Goal: Task Accomplishment & Management: Use online tool/utility

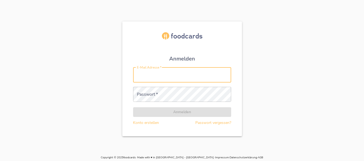
click at [171, 79] on input "E-Mail Adresse   *" at bounding box center [182, 75] width 98 height 15
type input "[PERSON_NAME][EMAIL_ADDRESS][DOMAIN_NAME]"
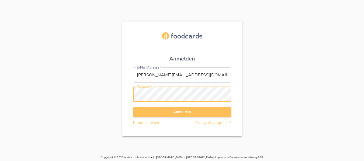
click at [133, 107] on button "Anmelden" at bounding box center [182, 112] width 98 height 10
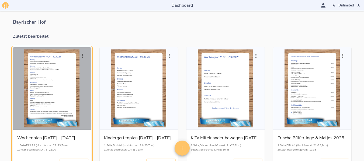
click at [68, 94] on div "button" at bounding box center [52, 89] width 74 height 78
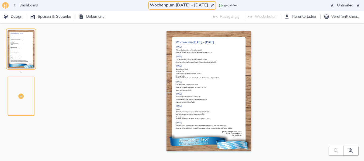
drag, startPoint x: 173, startPoint y: 5, endPoint x: 176, endPoint y: 5, distance: 3.2
click at [176, 5] on input "Wochenplan [DATE] – [DATE]" at bounding box center [179, 5] width 60 height 7
click at [196, 4] on input "Wochenplan 13.10.25 [DATE]" at bounding box center [178, 5] width 61 height 7
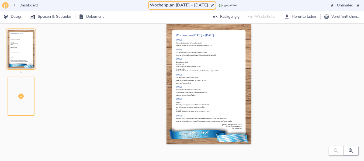
scroll to position [9, 0]
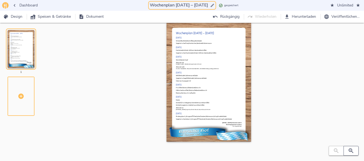
type input "Wochenplan [DATE] – [DATE]"
click at [352, 150] on icon "button" at bounding box center [350, 151] width 5 height 5
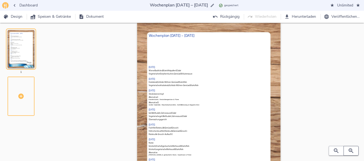
click at [352, 150] on icon "button" at bounding box center [350, 151] width 5 height 5
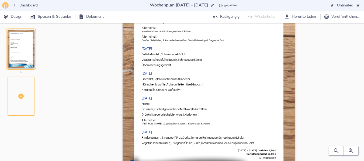
scroll to position [92, 0]
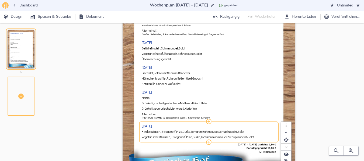
click at [191, 132] on span "Gurke," at bounding box center [187, 131] width 8 height 3
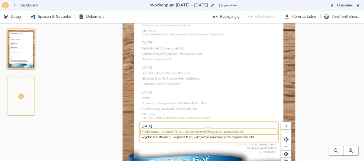
click at [191, 132] on span "Gurke," at bounding box center [187, 131] width 8 height 3
click at [194, 132] on input "Rindergulasch „Stroganoff“ Pilze, Gurke, Tomaten, Rahmsauce, Schupfnudeln & Sal…" at bounding box center [208, 132] width 132 height 4
type input "E"
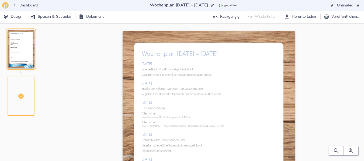
click at [177, 70] on div "[DATE] Wiener Backhändl, Kartoffelspalten & Salat Vegetarischer Eierpfannkuchen…" at bounding box center [209, 146] width 134 height 174
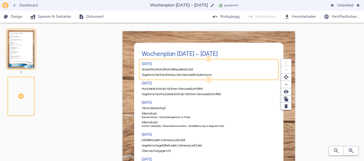
click at [177, 70] on span "Kartoffelspalten" at bounding box center [175, 69] width 20 height 3
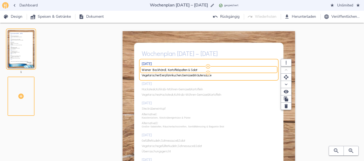
click at [177, 70] on input "Wiener Backhändl, Kartoffelspalten & Salat" at bounding box center [208, 70] width 132 height 4
drag, startPoint x: 272, startPoint y: 70, endPoint x: 205, endPoint y: 69, distance: 67.0
click at [205, 69] on div "Geflügelfrikadelle, Gemüse & Kartoffelpüree ( ) Vegetarische Frikadelle, Gemüse…" at bounding box center [209, 70] width 134 height 4
type input "Geflügelfrikadelle, Gemüse & Kartoffelpüree"
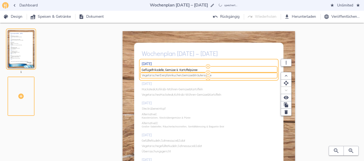
click at [190, 74] on span "Gemüse" at bounding box center [187, 75] width 10 height 3
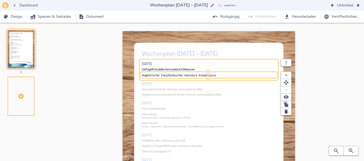
click at [190, 74] on input "Vegetarischer Eierpfannkuchen, Gemüse & Kräutersauce" at bounding box center [208, 75] width 132 height 4
type input "Vegetarische Frikadelle, Gemüse & Kartoffelpüree"
click at [178, 55] on div "Wochenplan [DATE] – [DATE]" at bounding box center [209, 53] width 134 height 11
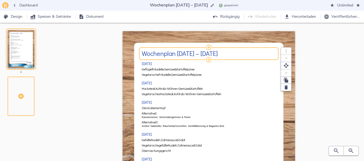
click at [178, 54] on h2 "Wochenplan [DATE] – [DATE]" at bounding box center [209, 53] width 134 height 7
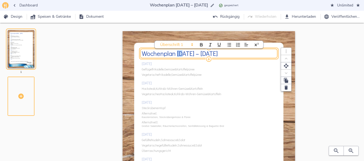
drag, startPoint x: 178, startPoint y: 54, endPoint x: 183, endPoint y: 54, distance: 5.1
click at [183, 54] on h2 "Wochenplan [DATE] – [DATE]" at bounding box center [209, 53] width 134 height 7
click at [208, 54] on h2 "Wochenplan 13.10.25 [DATE]" at bounding box center [209, 53] width 134 height 7
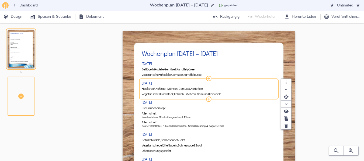
click at [152, 88] on div "[DATE] Geflügelfrikadelle, Gemüse & Kartoffelpüree Vegetarische Frikadelle, Gem…" at bounding box center [209, 146] width 134 height 174
click at [152, 88] on span "Hacksteak," at bounding box center [149, 88] width 14 height 3
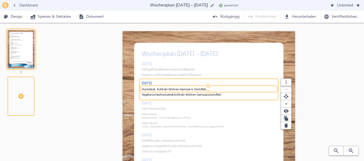
click at [152, 88] on input "Hacksteak, Kohlrabi-Möhren-Gemüse & Kartoffeln" at bounding box center [208, 89] width 132 height 4
drag, startPoint x: 194, startPoint y: 90, endPoint x: 296, endPoint y: 86, distance: 101.3
click at [296, 86] on div "Wochenplan [DATE] – [DATE] [DATE] Geflügelfrikadelle, Gemüse & Kartoffelpüree V…" at bounding box center [208, 158] width 293 height 255
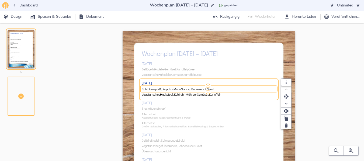
type input "Schinkenspieß, Paprika-Mais-Sauce, Butterreis & Salat"
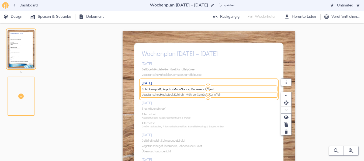
click at [244, 95] on span "Vegetarisches Hacksteak, Kohlrabi-Möhren-Gemüse & Kartoffeln" at bounding box center [208, 94] width 132 height 3
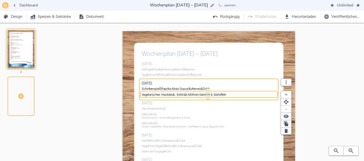
click at [244, 95] on input "Vegetarisches Hacksteak, Kohlrabi-Möhren-Gemüse & Kartoffeln" at bounding box center [208, 95] width 132 height 4
type input "Vegetarischer Spieß, Paprika-Mais-Sauce, Butterreis & Salat"
click at [153, 109] on div "[DATE] Geflügelfrikadelle, Gemüse & Kartoffelpüree Vegetarische Frikadelle, Gem…" at bounding box center [209, 146] width 134 height 174
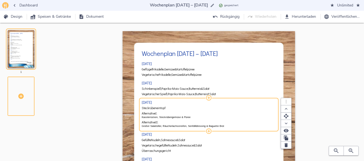
click at [153, 109] on span "Steckrübeneintopf" at bounding box center [154, 108] width 24 height 3
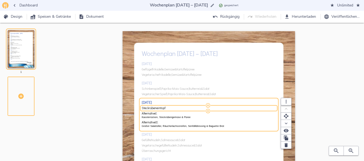
click at [153, 109] on span "Steckrübeneintopf" at bounding box center [154, 108] width 24 height 3
click at [153, 109] on input "Steckrübeneintopf" at bounding box center [208, 109] width 132 height 4
type input "Kürbiseintopf"
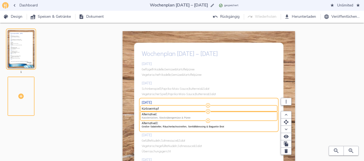
click at [152, 118] on p "Kasslerrücken, Steckrübengemüse & Püree" at bounding box center [209, 118] width 134 height 4
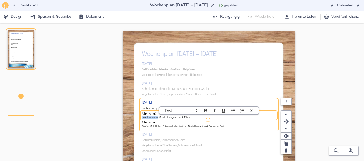
click at [152, 118] on p "Kasslerrücken, Steckrübengemüse & Püree" at bounding box center [209, 118] width 134 height 4
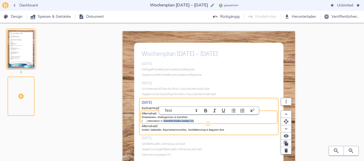
drag, startPoint x: 162, startPoint y: 122, endPoint x: 197, endPoint y: 122, distance: 34.7
click at [197, 122] on p "( ) Alternative II: Kartoffel-Kürbis-Auflauf (V)" at bounding box center [209, 122] width 134 height 4
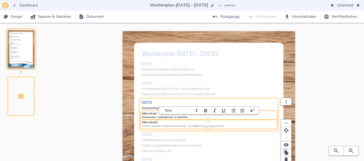
click at [195, 125] on p "Großer Salatteller, Räucherlachsstreifen, Senfdilldressing & Baguette Brot" at bounding box center [209, 127] width 134 height 4
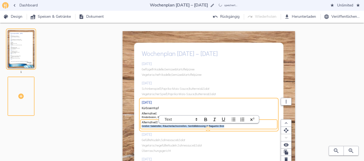
click at [195, 125] on p "Großer Salatteller, Räucherlachsstreifen, Senfdilldressing & Baguette Brot" at bounding box center [209, 127] width 134 height 4
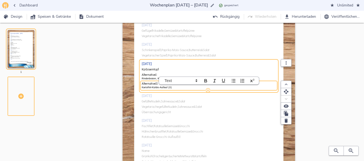
scroll to position [40, 0]
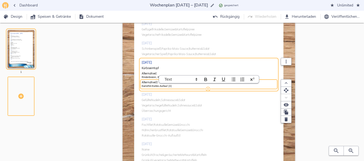
click at [182, 99] on div "[DATE] Geflügelfrikadelle, Gemüse & Kartoffelpüree Vegetarische Frikadelle, Gem…" at bounding box center [209, 106] width 134 height 174
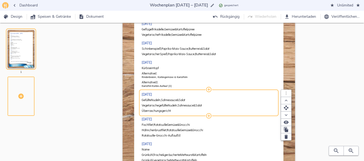
click at [178, 99] on span "&" at bounding box center [178, 100] width 2 height 3
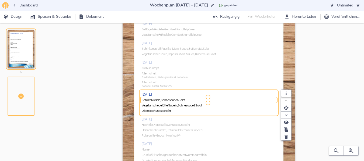
click at [178, 99] on span "&" at bounding box center [178, 100] width 2 height 3
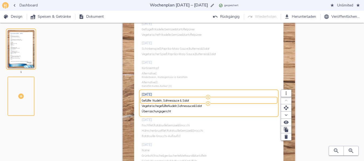
click at [182, 99] on input "Gefüllte Nudeln, Sahnesauce & Salat" at bounding box center [208, 101] width 132 height 4
drag, startPoint x: 190, startPoint y: 100, endPoint x: 235, endPoint y: 100, distance: 45.2
click at [235, 100] on input "Nudeln, Schinkensauce & Salat ( ) Nudeln, Käsesauce & Salat (V)" at bounding box center [208, 101] width 132 height 4
type input "Nudeln, Schinkensauce & Salat"
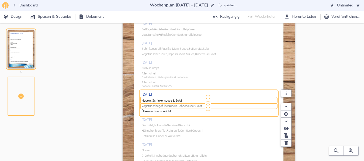
click at [161, 106] on span "gefüllte" at bounding box center [163, 105] width 9 height 3
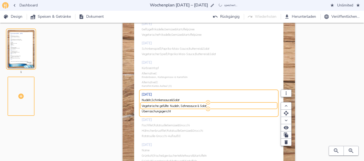
click at [161, 106] on input "Vegetarische gefüllte Nudeln, Sahnesauce & Salat" at bounding box center [208, 106] width 132 height 4
type input "Nudeln, Käsesauce & Salat (V)"
click at [158, 126] on div "[DATE] Geflügelfrikadelle, Gemüse & Kartoffelpüree Vegetarische Frikadelle, Gem…" at bounding box center [209, 106] width 134 height 174
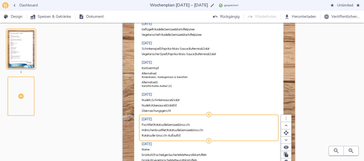
click at [158, 126] on span "Ratatouille" at bounding box center [159, 124] width 13 height 3
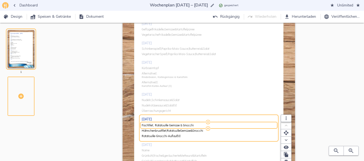
click at [158, 126] on input "Fischfilet, Ratatouille Gemüse & Gnocchi" at bounding box center [208, 125] width 132 height 4
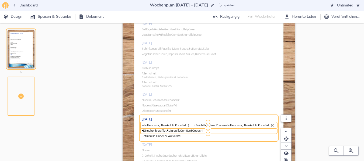
scroll to position [0, 112]
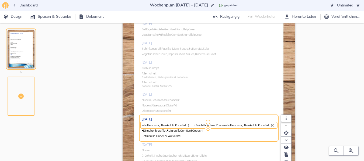
drag, startPoint x: 194, startPoint y: 126, endPoint x: 277, endPoint y: 123, distance: 83.3
click at [276, 124] on div "Fischfilet, Zitronenbuttersauce, Brokkoli & Kartoffeln ( ) Hähnchenbrustfilet, …" at bounding box center [209, 126] width 134 height 4
type input "Fischfilet, Zitronenbuttersauce, Brokkoli & Kartoffeln ( ) Hähnchenbrustfilet, …"
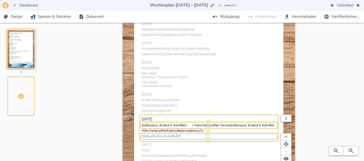
click at [168, 136] on span "Ratatouille-Gnocchi-Auflauf" at bounding box center [160, 136] width 36 height 3
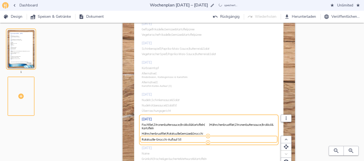
click at [168, 136] on div "Hähnchenbrustfilet, Ratatouille Gemüse & Gnocchi" at bounding box center [209, 133] width 134 height 5
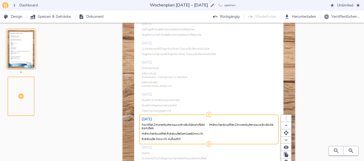
click at [168, 136] on div "Hähnchenbrustfilet, Ratatouille Gemüse & Gnocchi" at bounding box center [209, 133] width 134 height 5
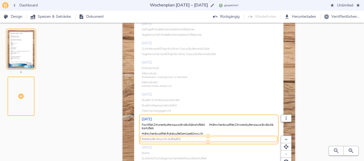
click at [167, 140] on span "Ratatouille-Gnocchi-Auflauf" at bounding box center [160, 139] width 36 height 3
click at [167, 140] on input "Ratatouille-Gnocchi-Auflauf (V)" at bounding box center [208, 140] width 132 height 4
type input "Falafelbällchen, Zitronenbuttersauce, Brokkoli & Kartoffeln (V)"
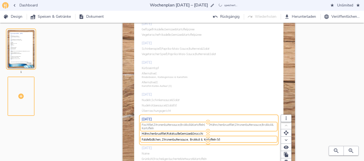
click at [222, 124] on span "Hähnchenbrustfilet," at bounding box center [222, 124] width 25 height 3
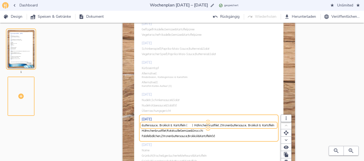
drag, startPoint x: 192, startPoint y: 126, endPoint x: 278, endPoint y: 125, distance: 86.2
click at [276, 125] on div "Fischfilet, Zitronenbuttersauce, Brokkoli & Kartoffeln ( ) Hähnchenbrustfilet, …" at bounding box center [209, 126] width 134 height 4
type input "Fischfilet, Zitronenbuttersauce, Brokkoli & Kartoffeln"
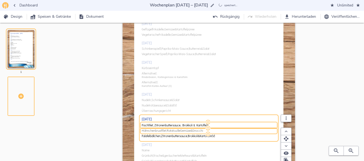
click at [165, 131] on span "Hähnchenbrustfilet," at bounding box center [154, 130] width 25 height 3
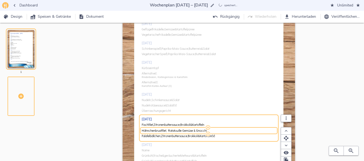
click at [165, 131] on input "Hähnchenbrustfilet, Ratatouille Gemüse & Gnocchi" at bounding box center [208, 131] width 132 height 4
click at [142, 131] on input "Hähnchenbrustfilet, Zitronenbuttersauce, Brokkoli & Kartoffeln" at bounding box center [208, 131] width 132 height 4
type input "Hähnchenbrustfilet, Zitronenbuttersauce, Brokkoli & Kartoffeln"
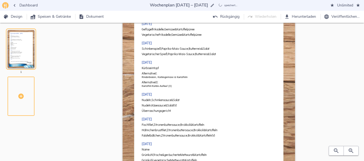
click at [310, 83] on div "Wochenplan [DATE] – [DATE] [DATE] Geflügelfrikadelle, Gemüse & Kartoffelpüree V…" at bounding box center [208, 118] width 293 height 255
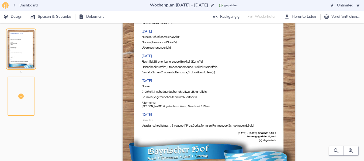
scroll to position [104, 0]
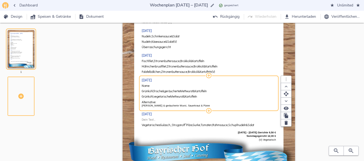
click at [192, 107] on p "[PERSON_NAME] & geräucherte Wurst, Sauerkraut & Püree" at bounding box center [209, 106] width 134 height 4
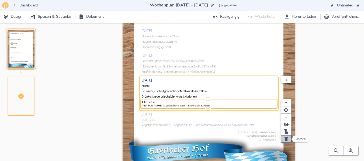
click at [284, 138] on icon "button" at bounding box center [285, 138] width 5 height 5
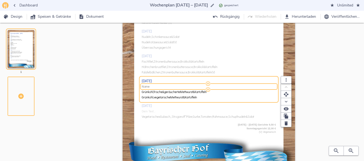
click at [180, 87] on span "Name" at bounding box center [208, 86] width 132 height 3
click at [180, 87] on input "Name" at bounding box center [208, 87] width 132 height 4
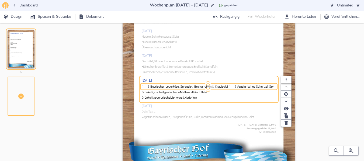
scroll to position [0, 49]
drag, startPoint x: 187, startPoint y: 86, endPoint x: 281, endPoint y: 84, distance: 94.3
click at [276, 85] on div "( ) Bayrischer Leberkäse, Spiegelei, Bratkartoffeln & Krautsalat ( ) Vegetarisc…" at bounding box center [209, 87] width 134 height 4
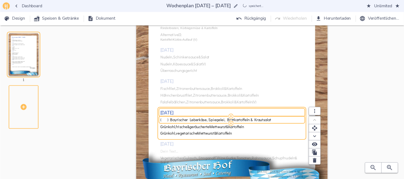
scroll to position [104, 0]
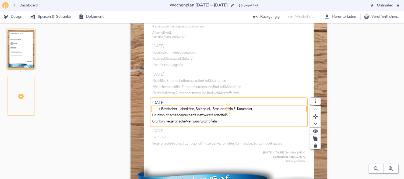
click at [161, 110] on input "( ) Bayrischer Leberkäse, Spiegelei, Bratkartoffeln & Krautsalat" at bounding box center [228, 109] width 151 height 4
type input "Bayrischer Leberkäse, Spiegelei, Bratkartoffeln & Krautsalat"
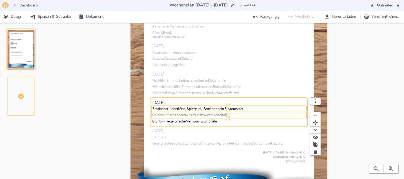
click at [164, 116] on span "Grünkohl," at bounding box center [160, 115] width 14 height 4
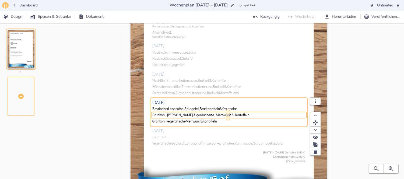
click at [164, 116] on input "Grünkohl, [PERSON_NAME] & geräucherte Mettwurst & Kartoffeln" at bounding box center [228, 115] width 151 height 4
type input "Vegetarisches Schnitzel, Spiegelei, Lyoner Kartoffeln & Krautsalat"
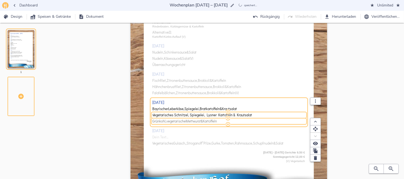
click at [276, 121] on span "Grünkohl, vegetarische Mettwurst & Kartoffeln" at bounding box center [228, 121] width 151 height 4
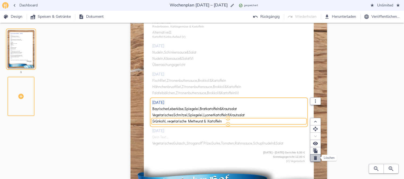
click at [313, 158] on icon "button" at bounding box center [315, 157] width 5 height 5
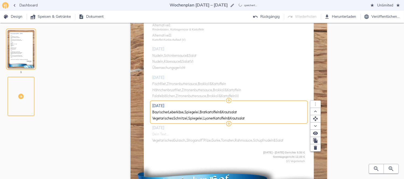
click at [168, 133] on div "[DATE] Geflügelfrikadelle, Gemüse & Kartoffelpüree Vegetarische Frikadelle, Gem…" at bounding box center [229, 54] width 153 height 189
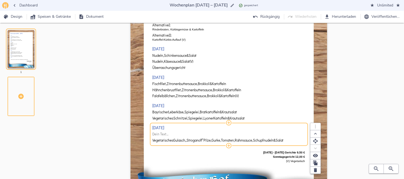
click at [162, 134] on span "Dein Text…" at bounding box center [161, 134] width 16 height 4
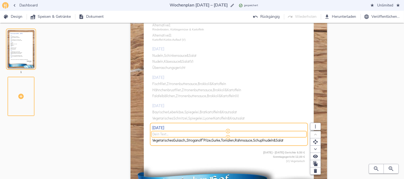
click at [162, 134] on span "Dein Text…" at bounding box center [161, 134] width 16 height 4
drag, startPoint x: 303, startPoint y: 134, endPoint x: 227, endPoint y: 133, distance: 76.5
click at [227, 133] on input "Frankfurter Tafelspitz, grüne Sauce, Kartoffeln & Salat ( ) Vegetarische Rolle,…" at bounding box center [228, 134] width 151 height 4
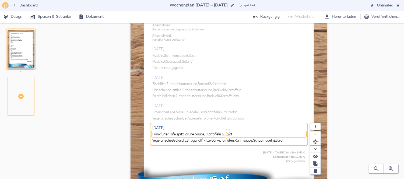
type input "Frankfurter Tafelspitz, grüne Sauce, Kartoffeln & Salat"
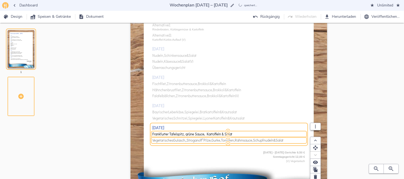
click at [185, 140] on span "Gulasch" at bounding box center [180, 140] width 12 height 4
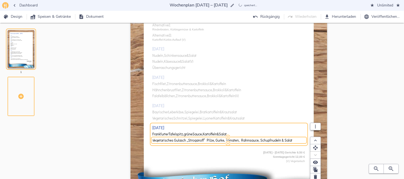
click at [187, 140] on input "Vegetarisches Gulasch „Stroganoff“ Pilze, Gurke, Tomaten, Rahmsauce, Schupfnude…" at bounding box center [228, 140] width 151 height 4
type input "Vegetarische Rolle, grüne Sauce, Kartoffeln & Salat"
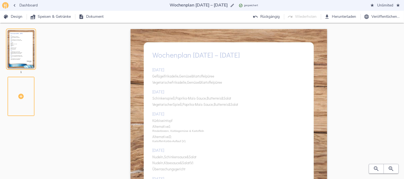
scroll to position [2, 0]
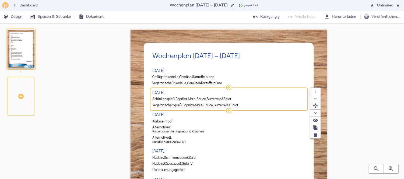
click at [289, 96] on div "[DATE] Geflügelfrikadelle, Gemüse & Kartoffelpüree Vegetarische Frikadelle, Gem…" at bounding box center [229, 156] width 153 height 189
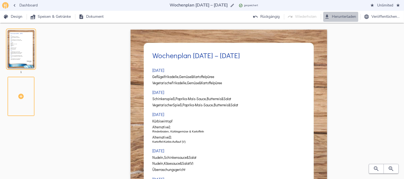
click at [336, 16] on span "Herunterladen" at bounding box center [340, 16] width 31 height 7
click at [31, 3] on span "Dashboard" at bounding box center [25, 5] width 25 height 7
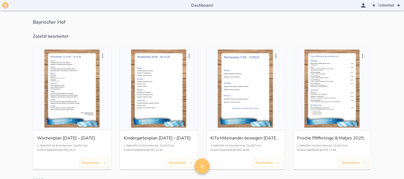
scroll to position [728, 0]
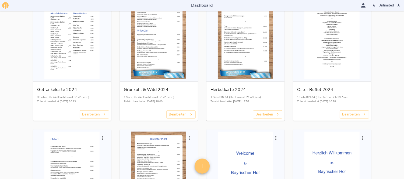
drag, startPoint x: 355, startPoint y: 16, endPoint x: 408, endPoint y: 17, distance: 52.8
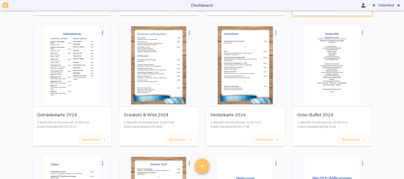
scroll to position [680, 0]
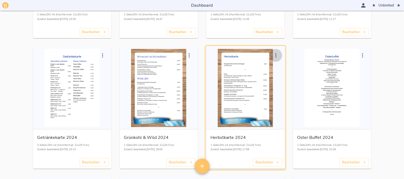
click at [276, 55] on icon "button" at bounding box center [276, 55] width 6 height 6
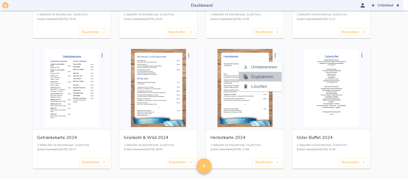
click at [260, 76] on span "Duplizieren" at bounding box center [264, 76] width 26 height 6
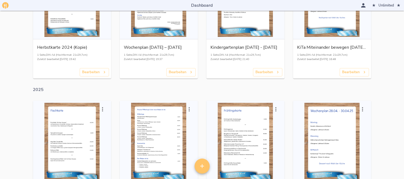
scroll to position [0, 0]
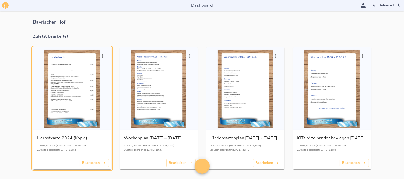
click at [101, 57] on icon "button" at bounding box center [102, 56] width 6 height 6
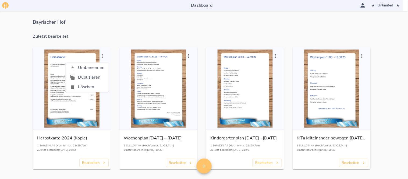
click at [100, 68] on span "Umbenennen" at bounding box center [91, 67] width 26 height 6
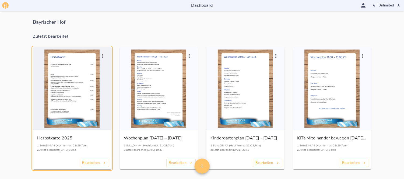
click at [76, 77] on div "button" at bounding box center [72, 89] width 74 height 78
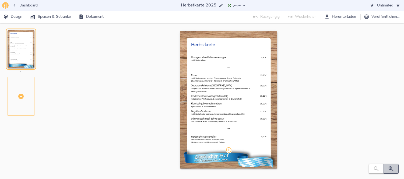
click at [363, 161] on icon "button" at bounding box center [391, 169] width 6 height 6
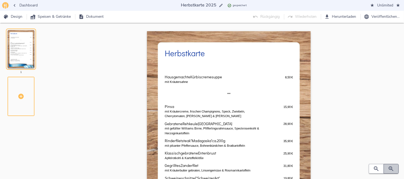
click at [363, 161] on icon "button" at bounding box center [391, 169] width 6 height 6
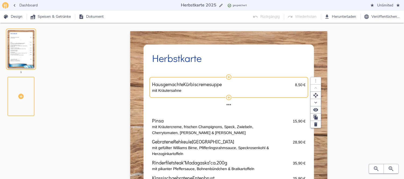
click at [300, 85] on span "8,50" at bounding box center [299, 85] width 8 height 4
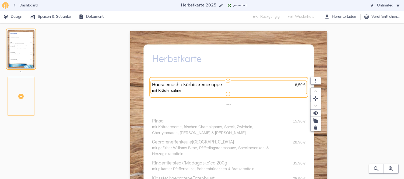
click at [300, 85] on input "8,50" at bounding box center [292, 85] width 19 height 6
type input "8,90"
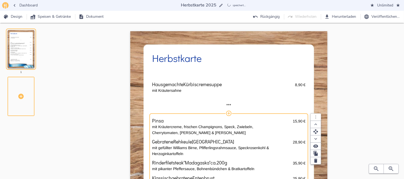
click at [183, 125] on div "Hausgemachte Kürbiscremesuppe 8,90   € mit Kräutersahne 8,90   € *** Pinsa 15,9…" at bounding box center [228, 171] width 153 height 204
click at [197, 161] on p "mit pikanter Pfeffersauce, Bohnenbündchen & Bratkartoffeln" at bounding box center [222, 169] width 141 height 6
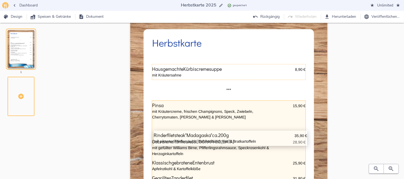
scroll to position [16, 0]
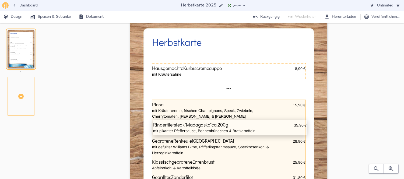
drag, startPoint x: 211, startPoint y: 159, endPoint x: 212, endPoint y: 121, distance: 38.8
click at [212, 121] on div "Hausgemachte Kürbiscremesuppe 8,90   € mit Kräutersahne 8,90   € *** Pinsa 15,9…" at bounding box center [228, 154] width 153 height 204
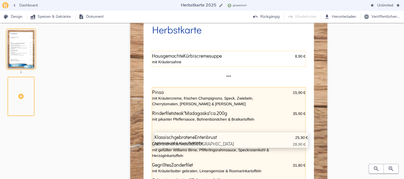
scroll to position [31, 0]
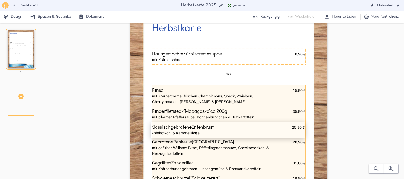
drag, startPoint x: 190, startPoint y: 163, endPoint x: 188, endPoint y: 126, distance: 37.2
click at [188, 126] on div "Hausgemachte Kürbiscremesuppe 8,90   € mit Kräutersahne 8,90   € *** Pinsa 15,9…" at bounding box center [228, 140] width 153 height 204
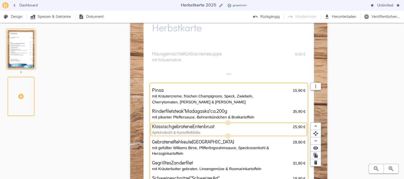
click at [227, 131] on p "Apfelrotkohl & Kartoffelklöße" at bounding box center [222, 133] width 141 height 6
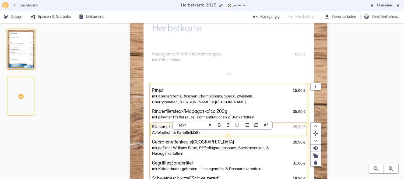
click at [296, 128] on span "25,90" at bounding box center [298, 127] width 10 height 4
click at [296, 128] on input "25,90" at bounding box center [292, 127] width 22 height 6
type input "26,90"
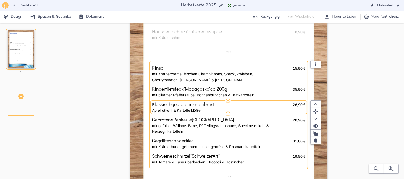
scroll to position [51, 0]
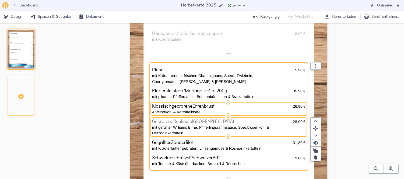
click at [188, 121] on span "Rehkeule" at bounding box center [182, 121] width 19 height 5
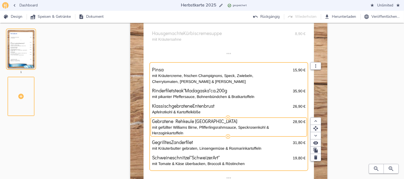
click at [188, 121] on input "Gebratene Rehkeule [GEOGRAPHIC_DATA]" at bounding box center [221, 121] width 139 height 5
type input "Wildragout "Försterin Art""
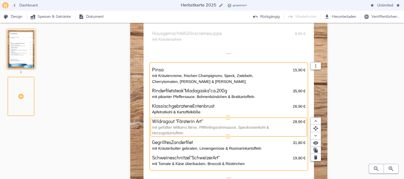
click at [192, 127] on p "mit gefüllter Williams Birne, Pfifferlingsrahmsauce, Speckrosenkohl & Herzogink…" at bounding box center [222, 130] width 141 height 11
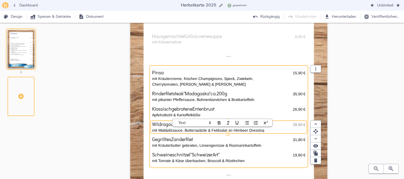
click at [295, 124] on span "28,90" at bounding box center [298, 124] width 10 height 4
click at [295, 124] on input "28,90" at bounding box center [292, 125] width 22 height 6
type input "22,90"
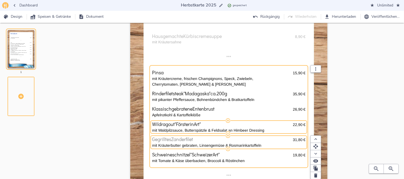
click at [275, 139] on span "Gegrilltes Zanderfilet" at bounding box center [221, 139] width 139 height 5
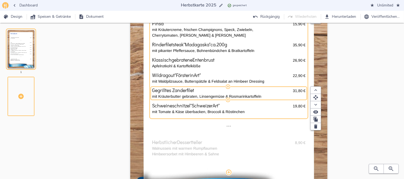
scroll to position [103, 0]
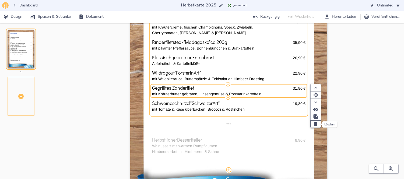
click at [315, 123] on icon "button" at bounding box center [315, 123] width 5 height 5
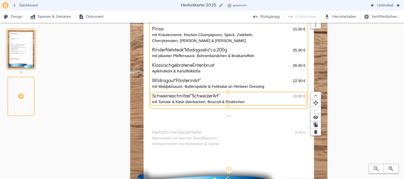
click at [295, 96] on span "19,80" at bounding box center [298, 96] width 10 height 4
click at [296, 96] on input "19,80" at bounding box center [292, 96] width 22 height 6
type input "21,80"
click at [271, 123] on div "Hausgemachte Kürbiscremesuppe 8,90   € mit Kräutersahne 8,90   € *** Pinsa 15,9…" at bounding box center [228, 68] width 153 height 204
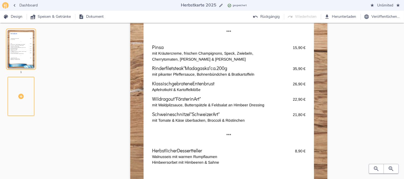
scroll to position [88, 0]
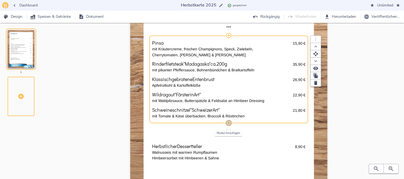
click at [228, 123] on icon "button" at bounding box center [228, 122] width 5 height 5
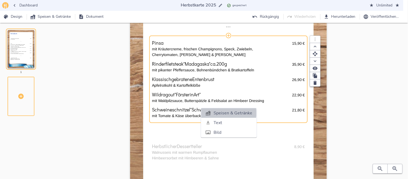
click at [225, 113] on span "Speisen & Getränke" at bounding box center [233, 113] width 39 height 6
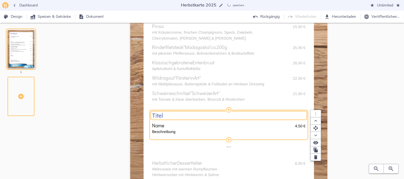
click at [169, 113] on div "Titel" at bounding box center [228, 116] width 153 height 6
click at [169, 113] on input "Titel" at bounding box center [228, 115] width 153 height 7
type input "Winterzeit ist Grünkohlzeit"
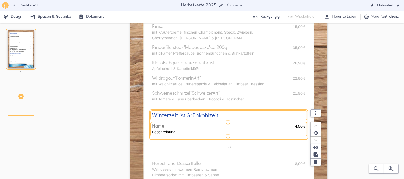
click at [166, 125] on span "Name" at bounding box center [222, 125] width 141 height 5
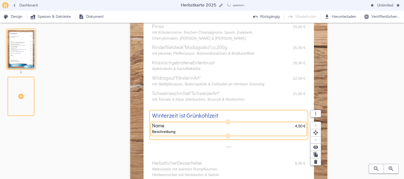
click at [166, 125] on input "Name" at bounding box center [222, 125] width 141 height 5
type input "Grünkohleintopf"
click at [178, 131] on p "Beschreibung" at bounding box center [223, 132] width 143 height 6
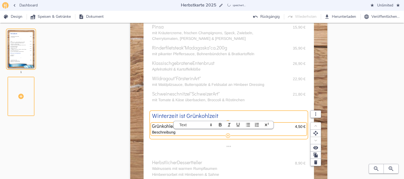
click at [178, 131] on p "Beschreibung" at bounding box center [223, 132] width 143 height 6
click at [297, 125] on span "4,50" at bounding box center [299, 126] width 8 height 4
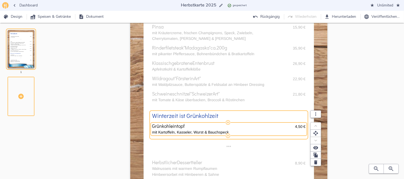
drag, startPoint x: 295, startPoint y: 126, endPoint x: 302, endPoint y: 126, distance: 7.0
click at [302, 126] on input "4,50" at bounding box center [292, 127] width 19 height 6
type input "11,90"
click at [227, 135] on icon "button" at bounding box center [228, 135] width 5 height 5
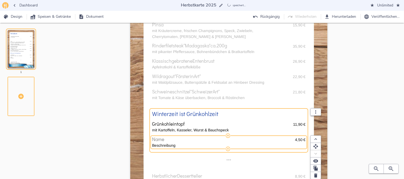
click at [190, 138] on span "Name" at bounding box center [222, 139] width 141 height 5
click at [190, 138] on input "Name" at bounding box center [222, 139] width 141 height 5
type input "Grünkohl "klassisch""
click at [189, 145] on p "Beschreibung" at bounding box center [223, 146] width 143 height 6
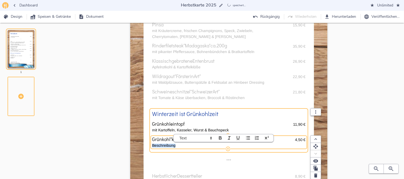
click at [189, 145] on p "Beschreibung" at bounding box center [223, 146] width 143 height 6
click at [238, 146] on p "mit frischer & geräucherter Mettwurst, Ochsenbratwurst" at bounding box center [223, 146] width 143 height 6
click at [248, 146] on p "mit frischer & [PERSON_NAME], Ochsenwurst" at bounding box center [223, 146] width 143 height 6
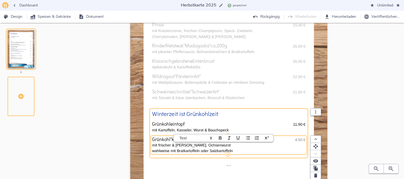
click at [296, 139] on span "4,50" at bounding box center [299, 140] width 8 height 4
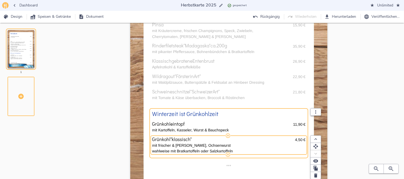
drag, startPoint x: 296, startPoint y: 139, endPoint x: 302, endPoint y: 139, distance: 6.2
click at [302, 139] on input "4,50" at bounding box center [292, 140] width 19 height 6
type input "19,90"
click at [227, 156] on icon "button" at bounding box center [227, 154] width 5 height 5
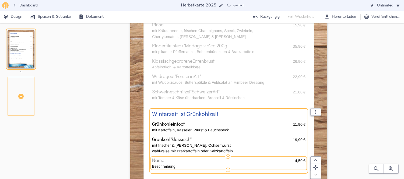
click at [167, 161] on span "Name" at bounding box center [222, 160] width 141 height 5
click at [167, 161] on input "Name" at bounding box center [222, 160] width 141 height 5
type input "Grünkohlplatte"
click at [173, 161] on p "Beschreibung" at bounding box center [223, 167] width 143 height 6
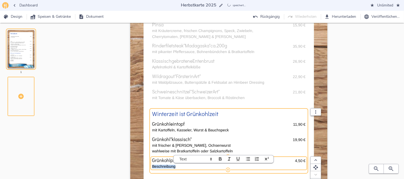
click at [173, 161] on p "Beschreibung" at bounding box center [223, 167] width 143 height 6
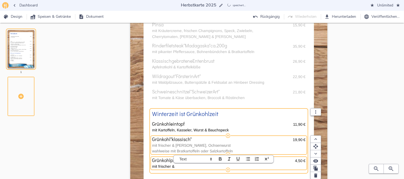
click at [189, 145] on p "mit frischer & [PERSON_NAME], Ochsenwurst" at bounding box center [222, 146] width 141 height 6
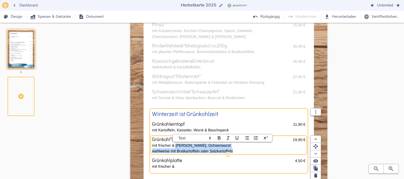
drag, startPoint x: 175, startPoint y: 145, endPoint x: 239, endPoint y: 149, distance: 63.9
click at [239, 149] on div "mit frischer & geräucherter Mettwurst, Ochsenwurst wahlweise mit Bratkartoffeln…" at bounding box center [222, 148] width 141 height 9
copy div "geräucherter Mettwurst, Ochsenwurst wahlweise mit Bratkartoffeln oder Salzkarto…"
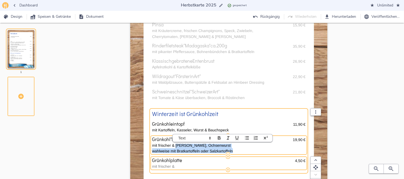
click at [175, 161] on p "mit frischer &" at bounding box center [223, 167] width 143 height 6
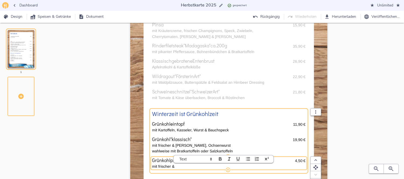
click at [176, 161] on p "mit frischer &" at bounding box center [223, 167] width 143 height 6
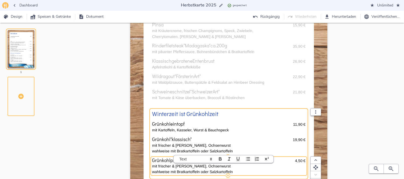
click at [241, 161] on p "mit frischer & [PERSON_NAME], Ochsenwurst" at bounding box center [223, 166] width 143 height 6
click at [297, 161] on span "4,50" at bounding box center [299, 161] width 8 height 4
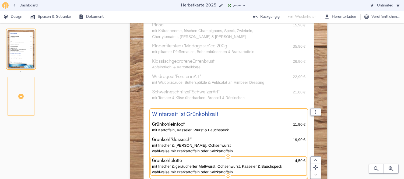
drag, startPoint x: 296, startPoint y: 162, endPoint x: 302, endPoint y: 161, distance: 6.2
click at [302, 161] on input "4,50" at bounding box center [292, 161] width 19 height 6
type input "23,90"
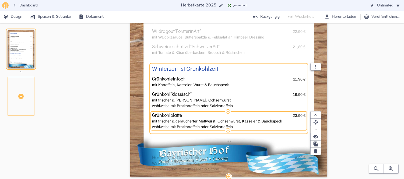
scroll to position [135, 0]
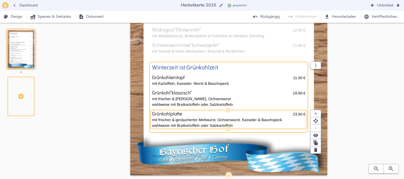
click at [18, 17] on span "Design" at bounding box center [13, 16] width 18 height 7
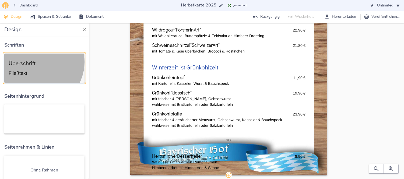
click at [38, 62] on div "Überschrift Fließtext" at bounding box center [45, 68] width 72 height 20
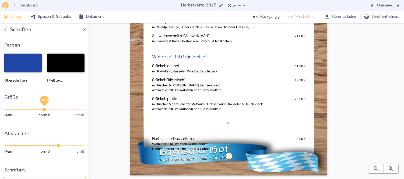
drag, startPoint x: 57, startPoint y: 108, endPoint x: 43, endPoint y: 108, distance: 14.5
click at [43, 108] on span "100%" at bounding box center [44, 109] width 3 height 3
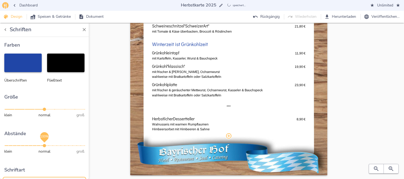
drag, startPoint x: 55, startPoint y: 144, endPoint x: 43, endPoint y: 144, distance: 12.1
click at [43, 144] on span "100%" at bounding box center [44, 145] width 3 height 3
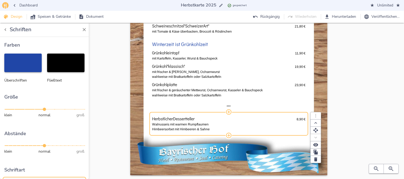
click at [210, 121] on div "Herbstlicher Dessertteller 8,90   € Walnusseis mit warmen Rumpflaumen Himbeerso…" at bounding box center [228, 124] width 153 height 14
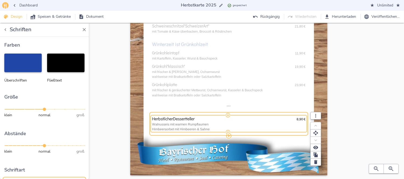
click at [173, 129] on p "Himbeersorbet mit Himbeeren & Sahne" at bounding box center [224, 129] width 144 height 5
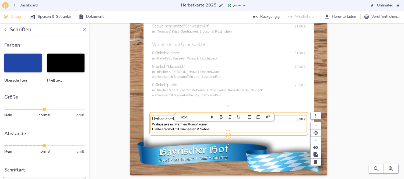
click at [173, 129] on p "Himbeersorbet mit Himbeeren & Sahne" at bounding box center [224, 129] width 144 height 5
drag, startPoint x: 196, startPoint y: 129, endPoint x: 151, endPoint y: 127, distance: 45.0
click at [151, 127] on div "Herbstkarte Hausgemachte Kürbiscremesuppe 8,90   € mit Kräutersahne 8,90   € **…" at bounding box center [228, 35] width 197 height 279
click at [188, 125] on p "Walnusseis mit warmen Rumpflaumen" at bounding box center [224, 124] width 144 height 5
click at [212, 130] on p "Himbeersorbet mit Himbeeren & Sahne" at bounding box center [224, 129] width 144 height 5
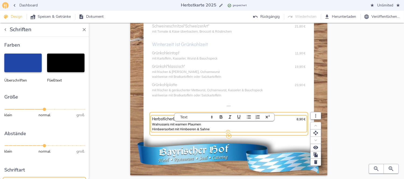
click at [190, 124] on p "Walnusseis mit warmen Plaumen" at bounding box center [224, 124] width 144 height 5
drag, startPoint x: 211, startPoint y: 129, endPoint x: 152, endPoint y: 128, distance: 59.2
click at [152, 128] on div "Herbstkarte Hausgemachte Kürbiscremesuppe 8,90   € mit Kräutersahne 8,90   € **…" at bounding box center [228, 35] width 197 height 279
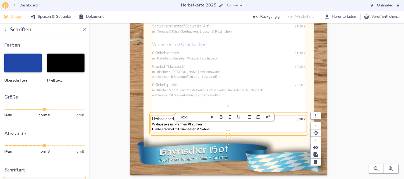
scroll to position [0, 0]
click at [269, 143] on div at bounding box center [228, 153] width 197 height 43
select select "vertical-equal"
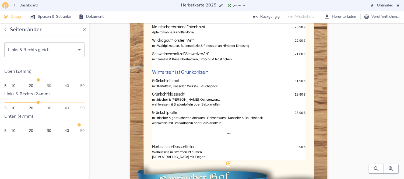
scroll to position [108, 0]
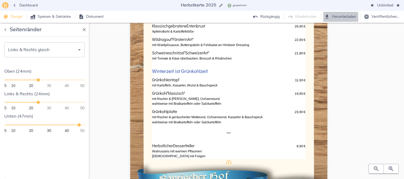
click at [339, 15] on span "Herunterladen" at bounding box center [340, 16] width 31 height 7
click at [32, 5] on span "Dashboard" at bounding box center [25, 5] width 25 height 7
